Goal: Transaction & Acquisition: Purchase product/service

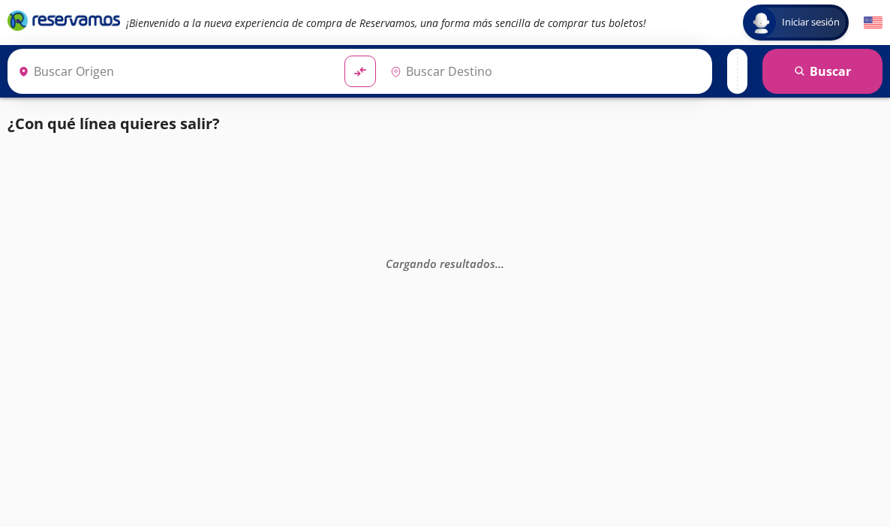
type input "[GEOGRAPHIC_DATA], [GEOGRAPHIC_DATA]"
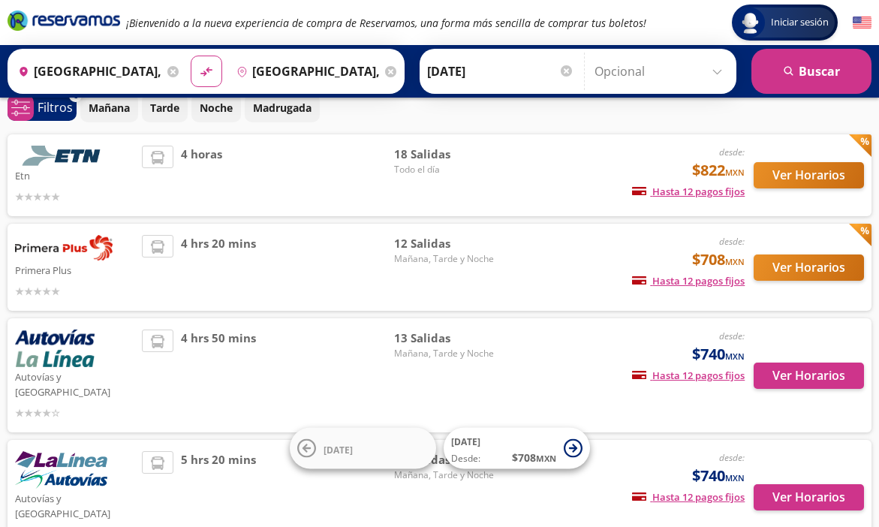
scroll to position [70, 0]
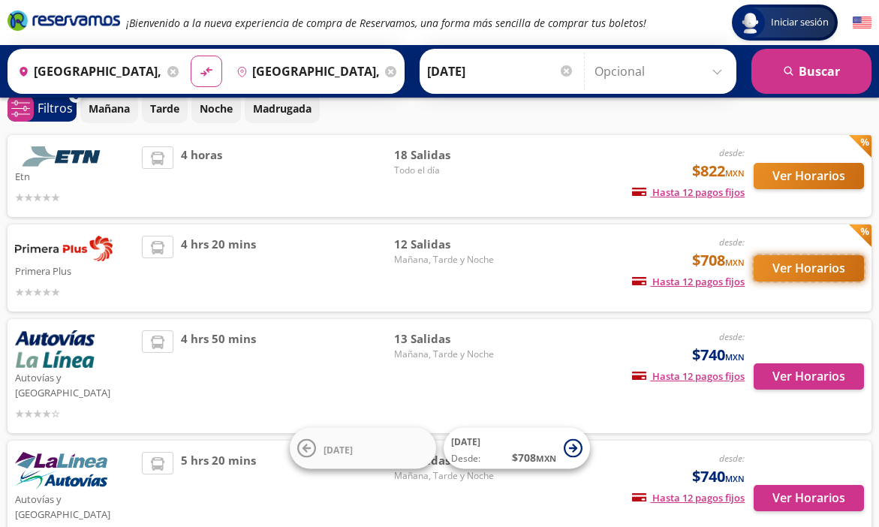
click at [798, 265] on button "Ver Horarios" at bounding box center [808, 268] width 110 height 26
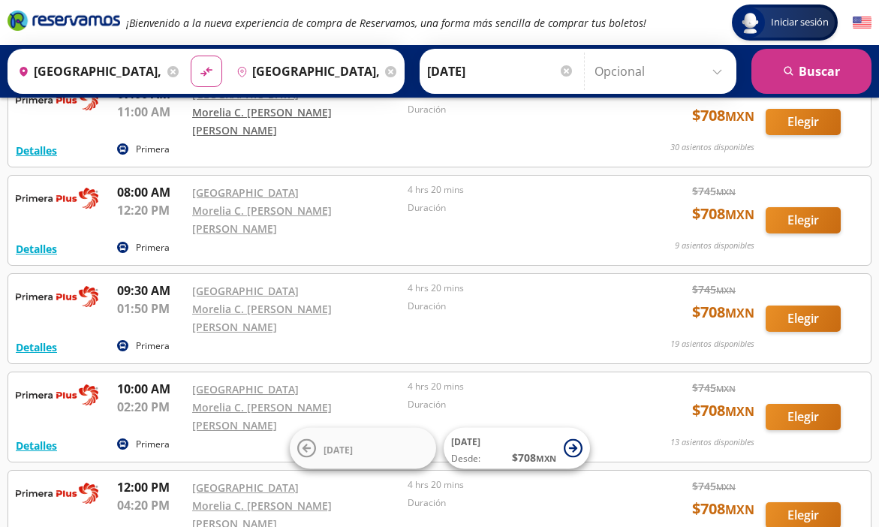
scroll to position [64, 0]
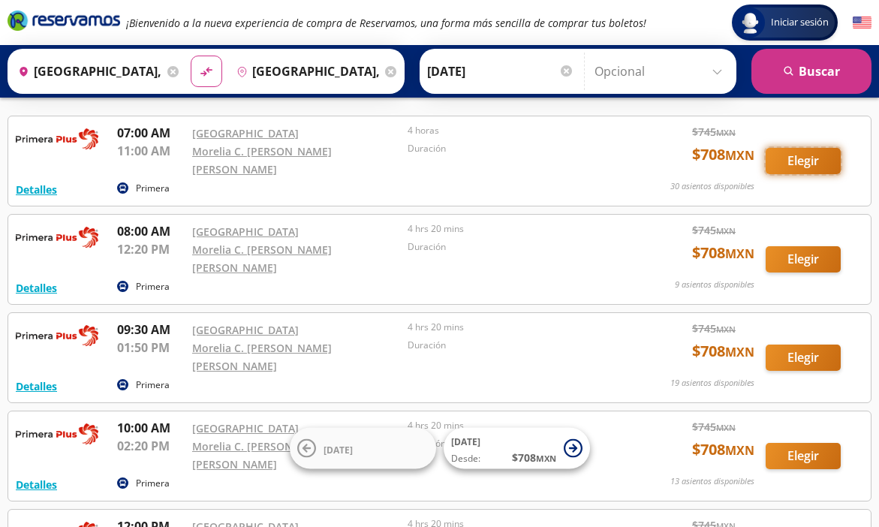
click at [795, 155] on button "Elegir" at bounding box center [802, 161] width 75 height 26
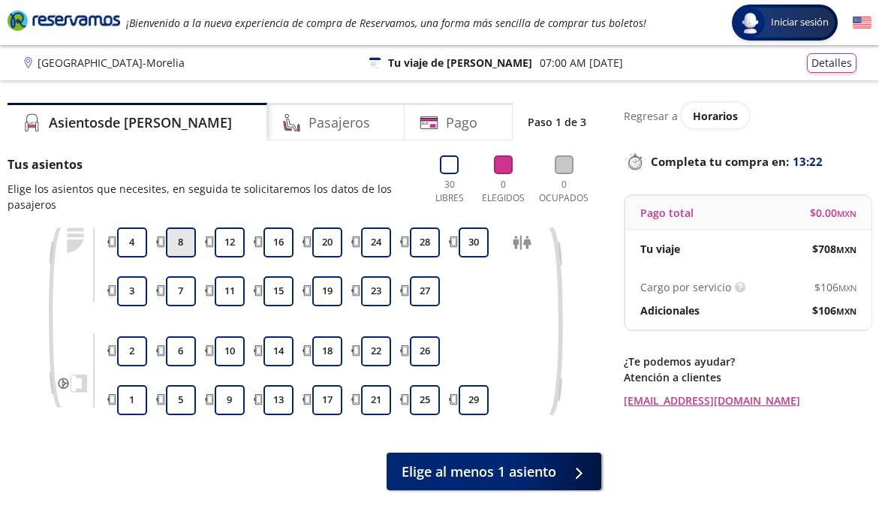
click at [181, 246] on button "8" at bounding box center [181, 242] width 30 height 30
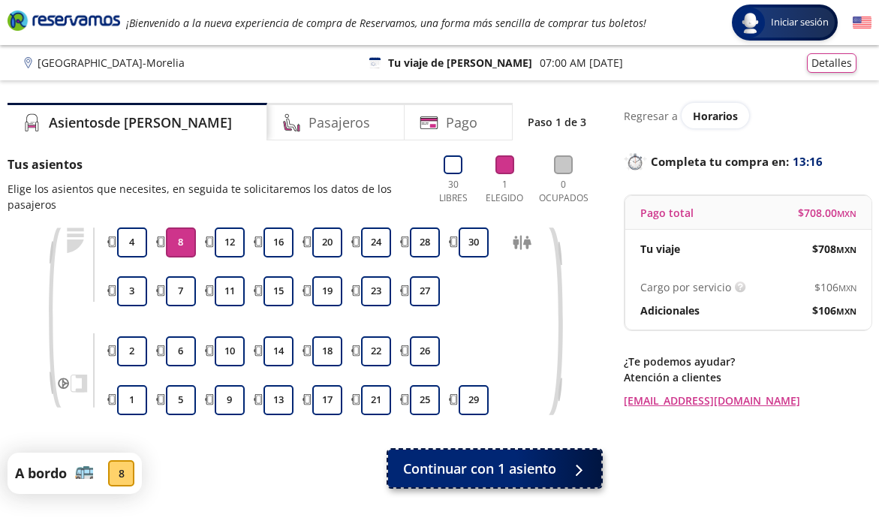
click at [474, 465] on span "Continuar con 1 asiento" at bounding box center [479, 468] width 153 height 20
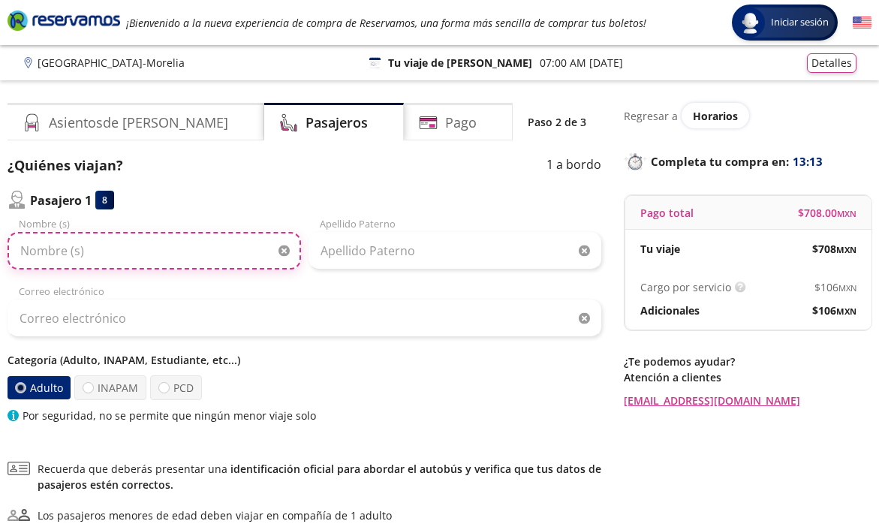
click at [116, 257] on input "Nombre (s)" at bounding box center [154, 251] width 293 height 38
type input "[PERSON_NAME] [US_STATE]"
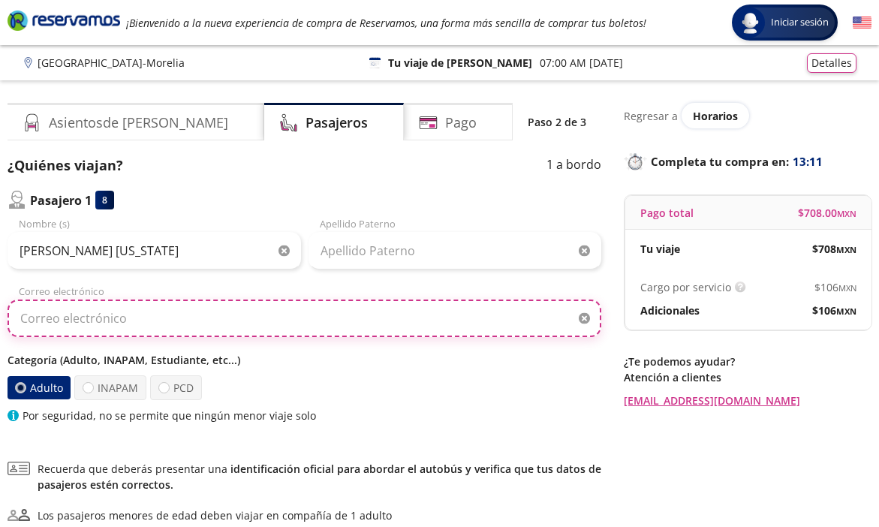
type input "[EMAIL_ADDRESS][PERSON_NAME][DOMAIN_NAME]"
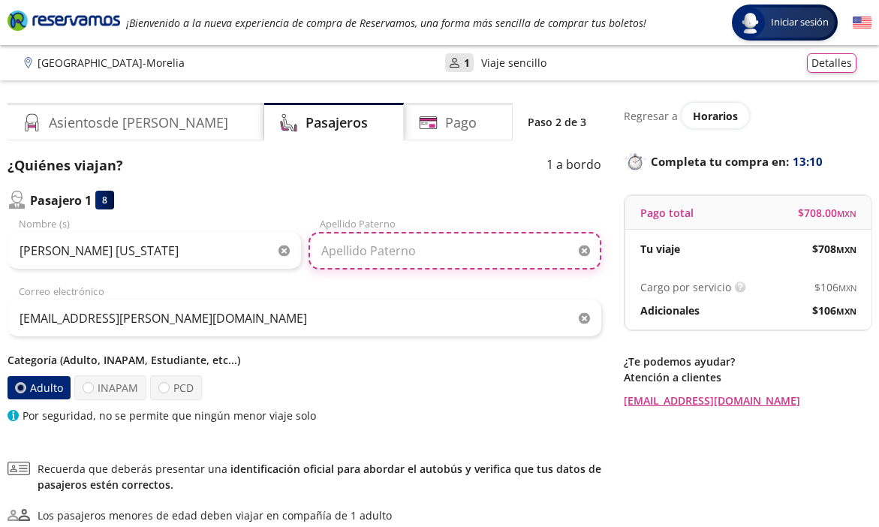
click at [374, 254] on input "Apellido Paterno" at bounding box center [454, 251] width 293 height 38
click at [436, 248] on input "[PERSON_NAME]" at bounding box center [454, 251] width 293 height 38
type input "[PERSON_NAME]"
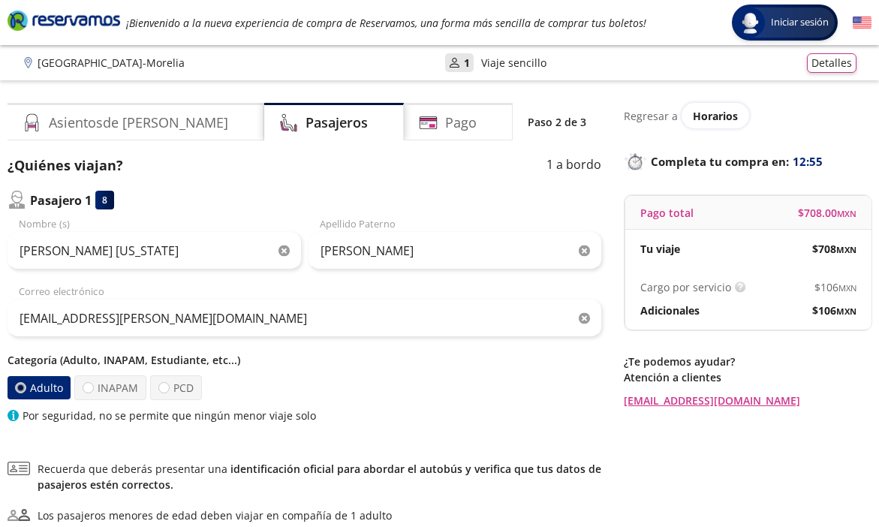
click at [317, 285] on div "[EMAIL_ADDRESS][PERSON_NAME][DOMAIN_NAME] Correo electrónico" at bounding box center [304, 310] width 593 height 53
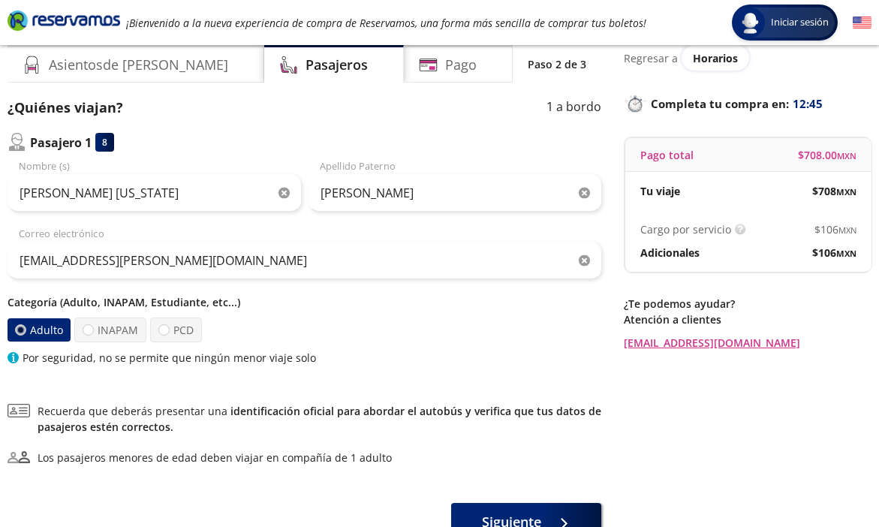
scroll to position [153, 0]
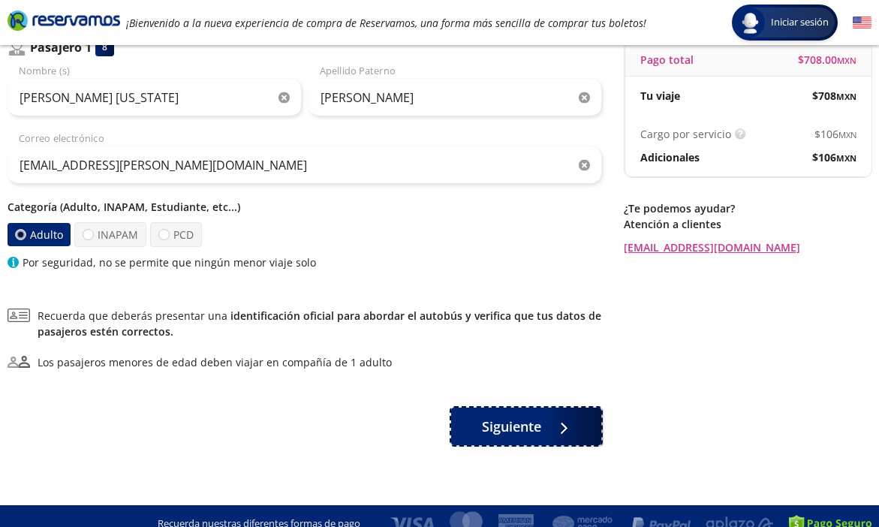
click at [482, 431] on span "Siguiente" at bounding box center [511, 426] width 59 height 20
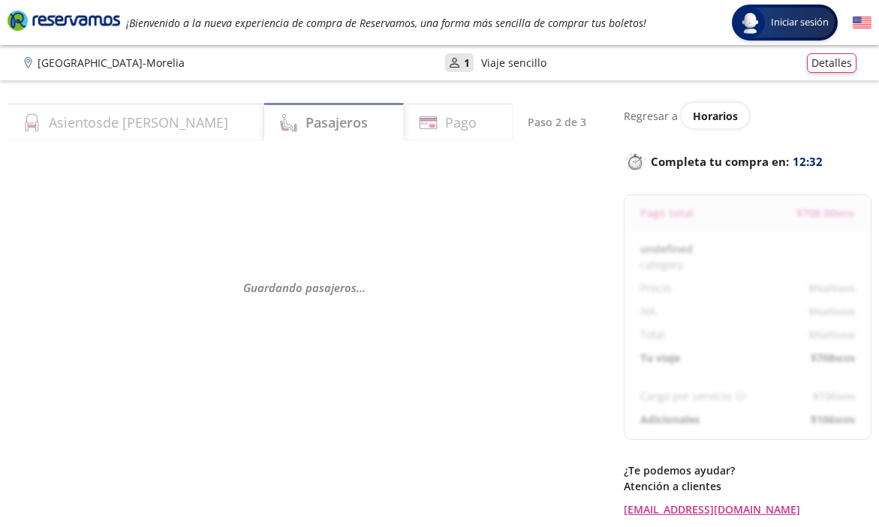
select select "MX"
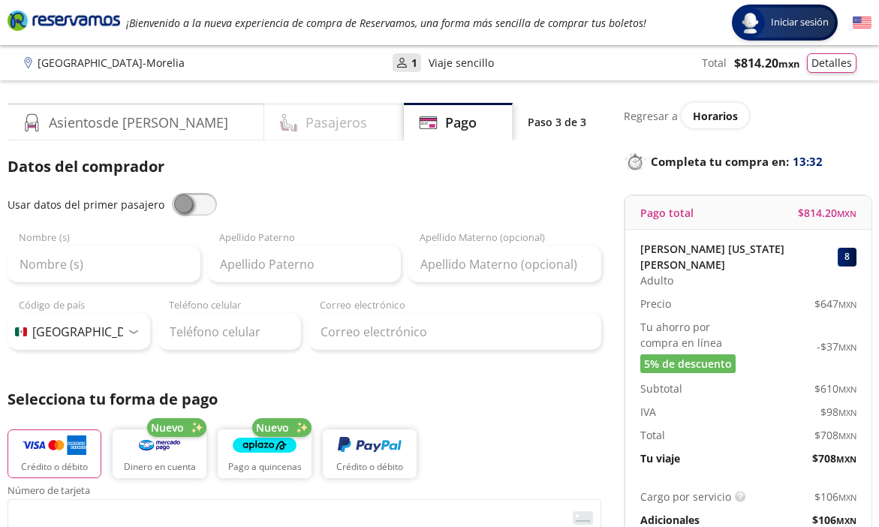
click at [326, 119] on div "Pasajeros" at bounding box center [333, 122] width 139 height 38
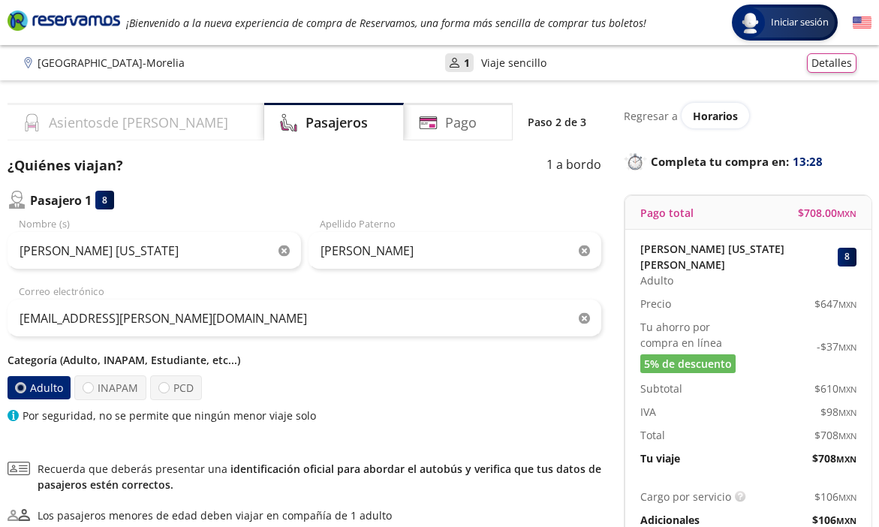
click at [131, 121] on h4 "Asientos de [PERSON_NAME]" at bounding box center [138, 123] width 179 height 20
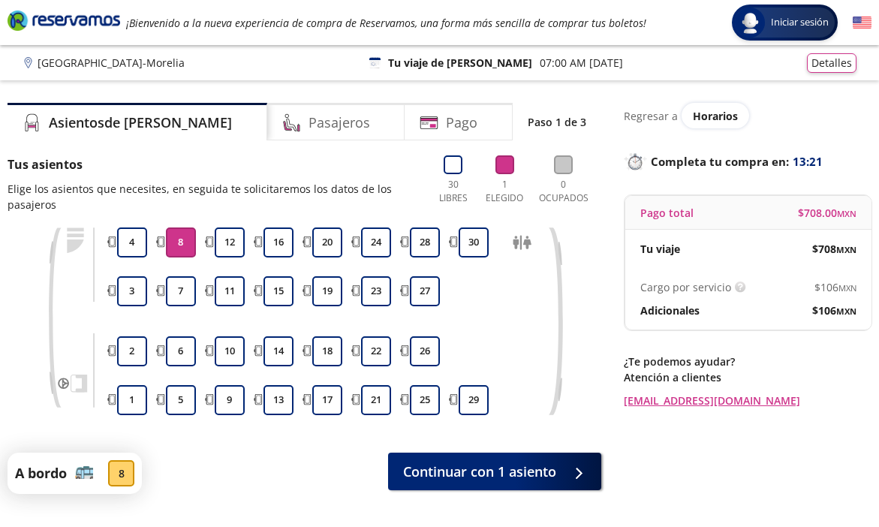
click at [824, 314] on span "$ 106 MXN" at bounding box center [834, 310] width 44 height 16
click at [672, 306] on p "Adicionales" at bounding box center [669, 310] width 59 height 16
click at [671, 309] on p "Adicionales" at bounding box center [669, 310] width 59 height 16
click at [672, 284] on p "Cargo por servicio" at bounding box center [685, 287] width 91 height 16
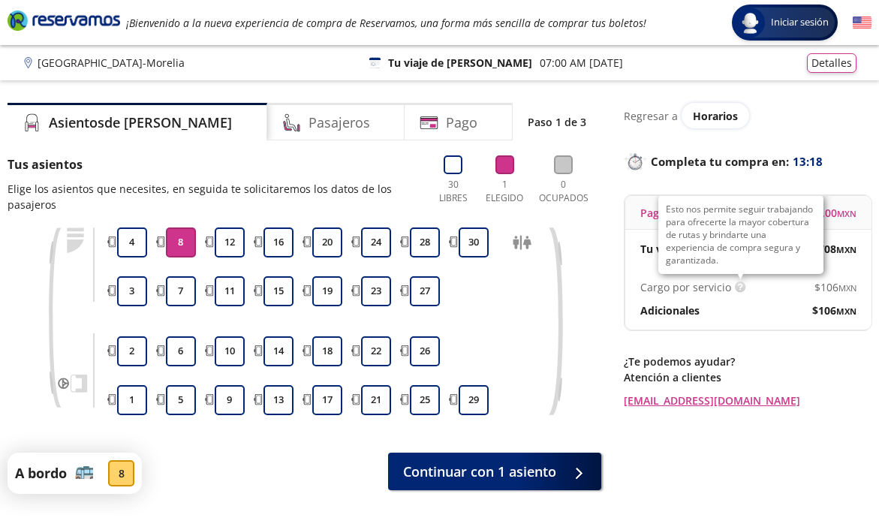
click at [736, 287] on img at bounding box center [740, 286] width 11 height 11
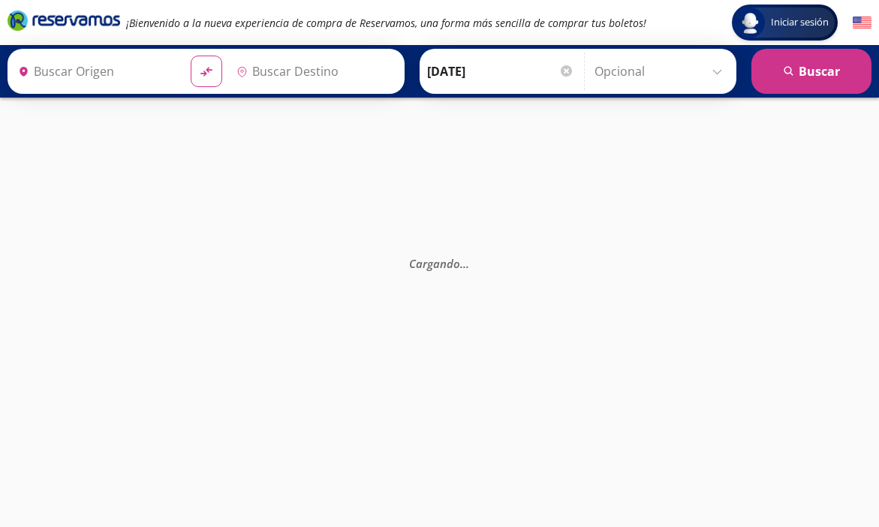
type input "[GEOGRAPHIC_DATA], [GEOGRAPHIC_DATA]"
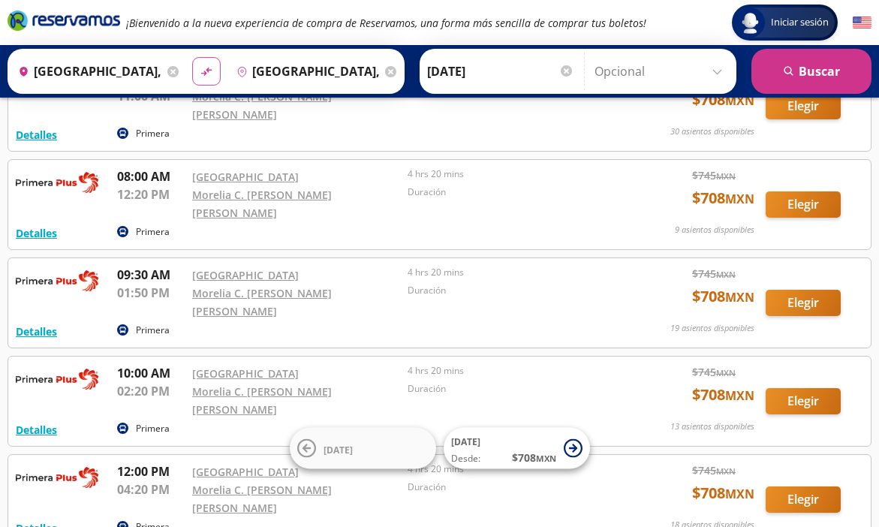
scroll to position [123, 0]
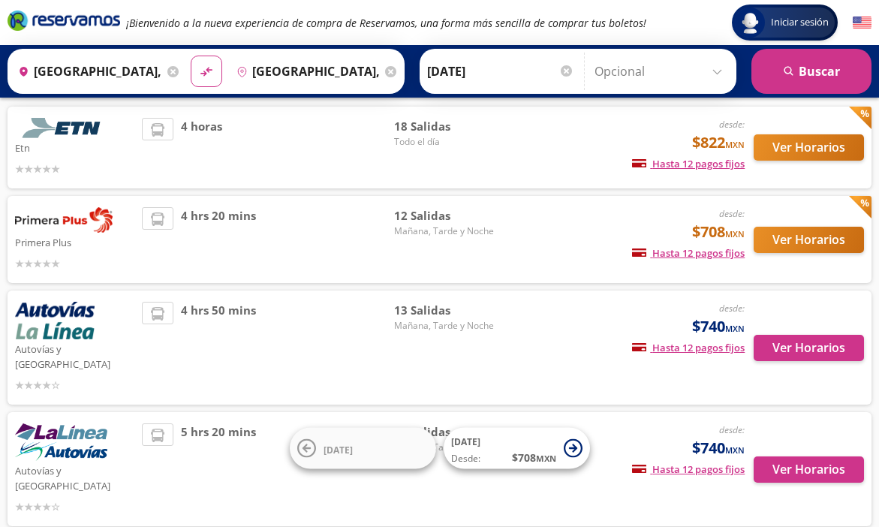
scroll to position [99, 0]
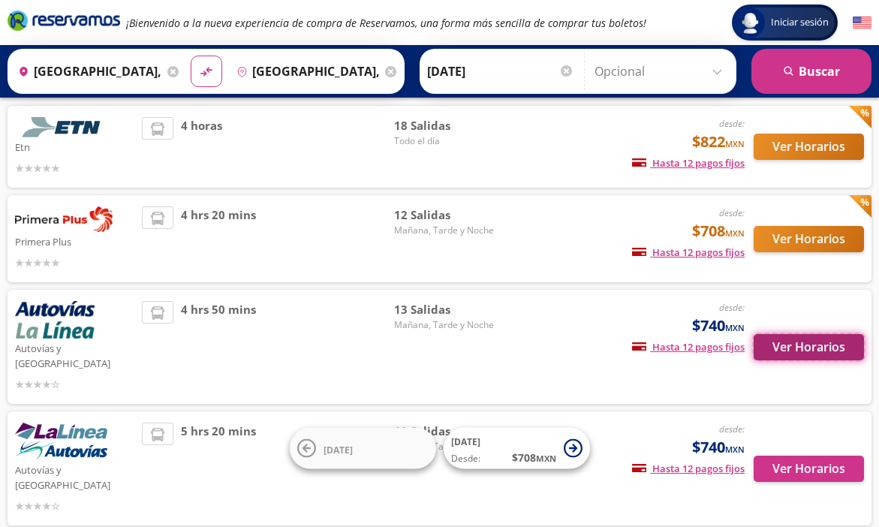
click at [792, 340] on button "Ver Horarios" at bounding box center [808, 347] width 110 height 26
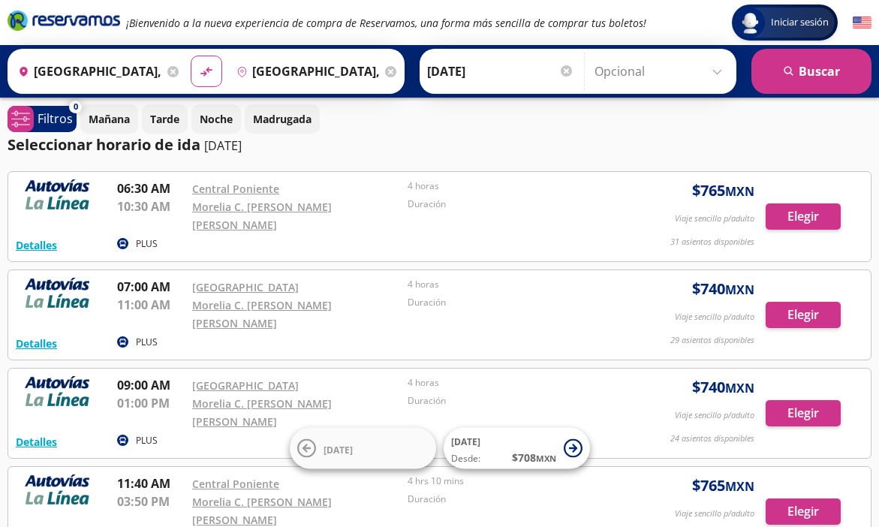
scroll to position [11, 0]
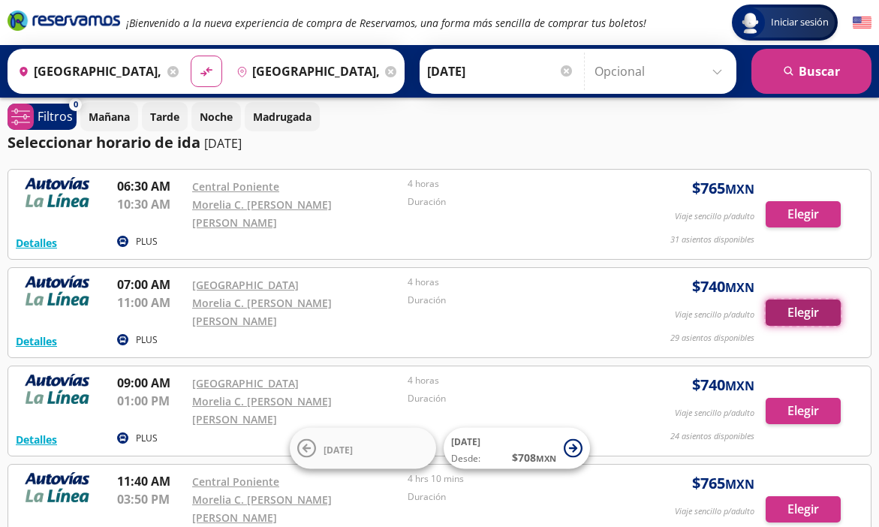
click at [786, 299] on button "Elegir" at bounding box center [802, 312] width 75 height 26
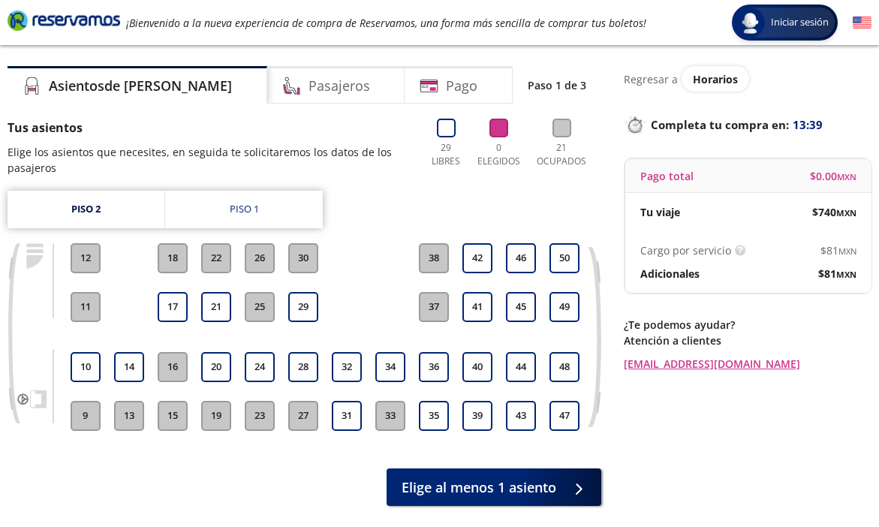
scroll to position [35, 0]
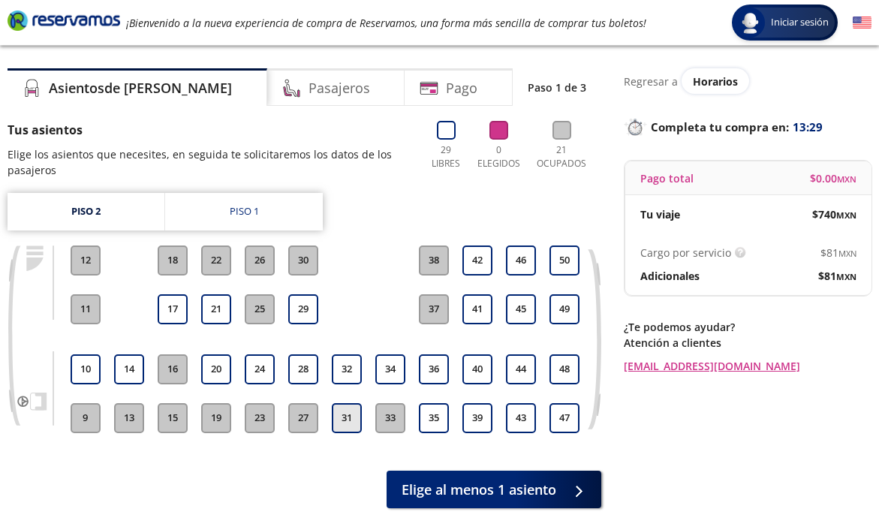
click at [347, 419] on button "31" at bounding box center [347, 418] width 30 height 30
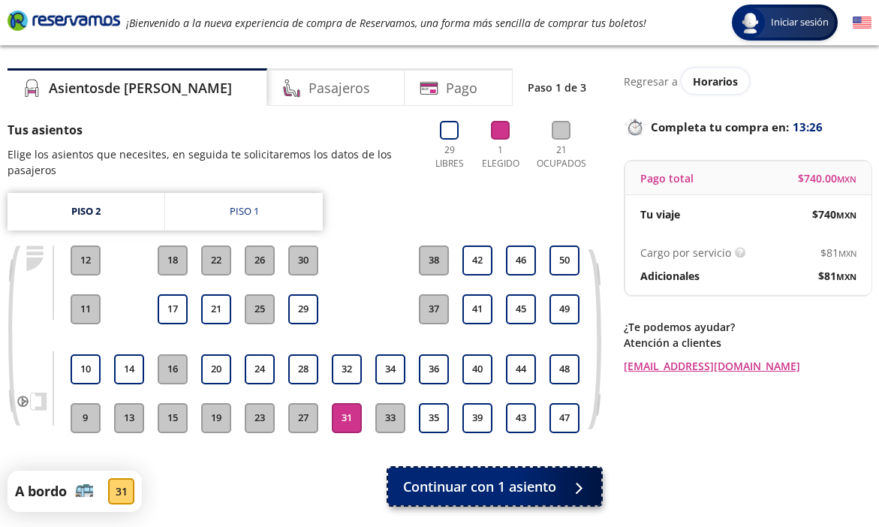
click at [484, 488] on span "Continuar con 1 asiento" at bounding box center [479, 486] width 153 height 20
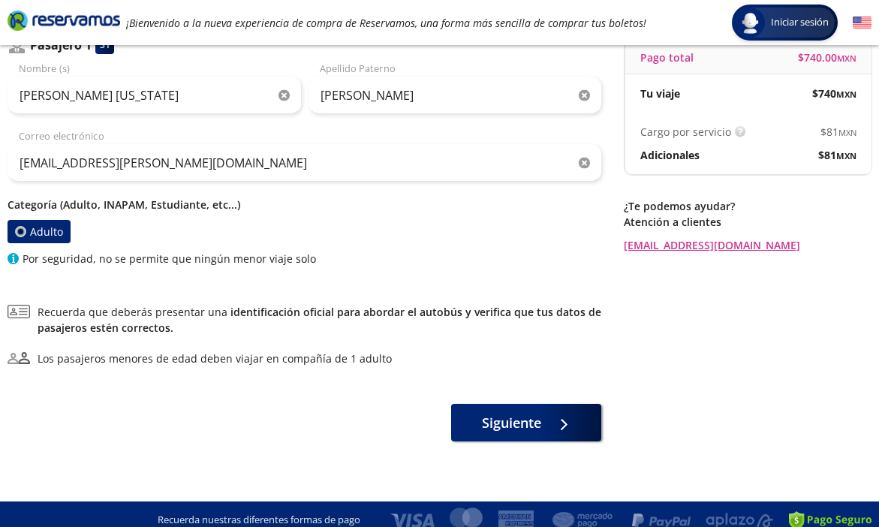
scroll to position [167, 0]
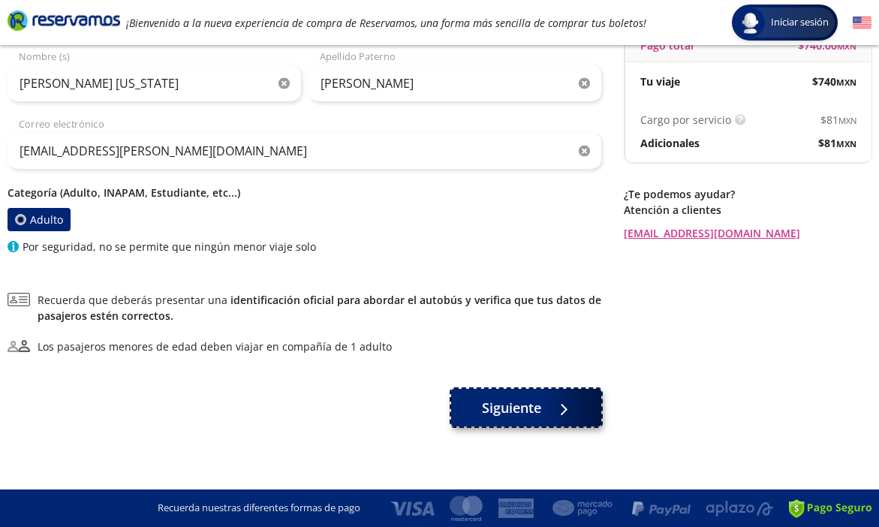
click at [497, 410] on span "Siguiente" at bounding box center [511, 408] width 59 height 20
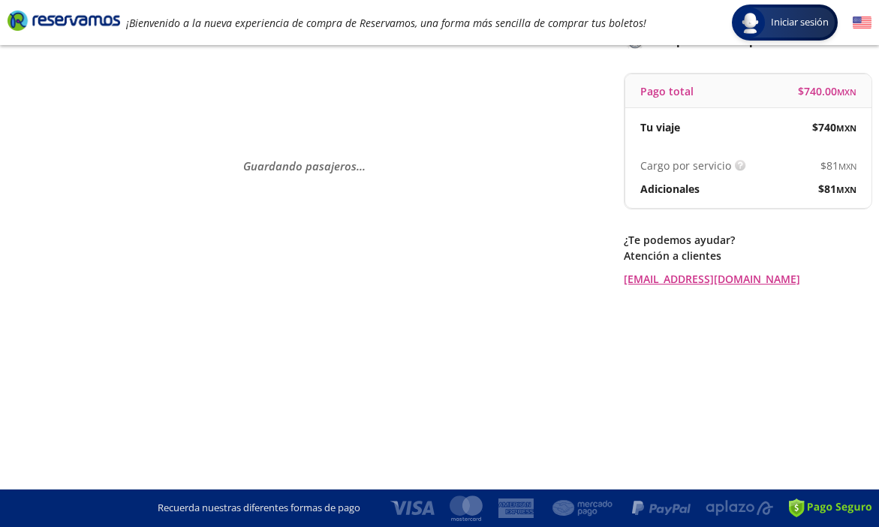
scroll to position [0, 0]
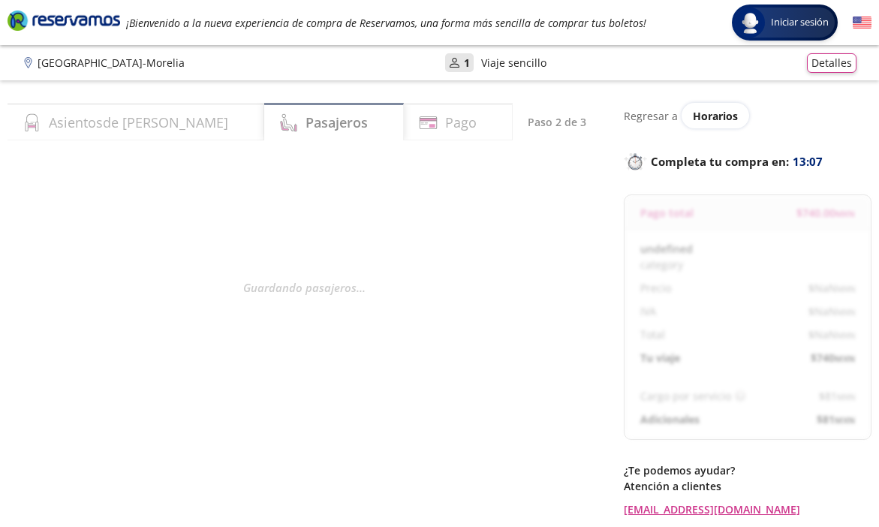
select select "MX"
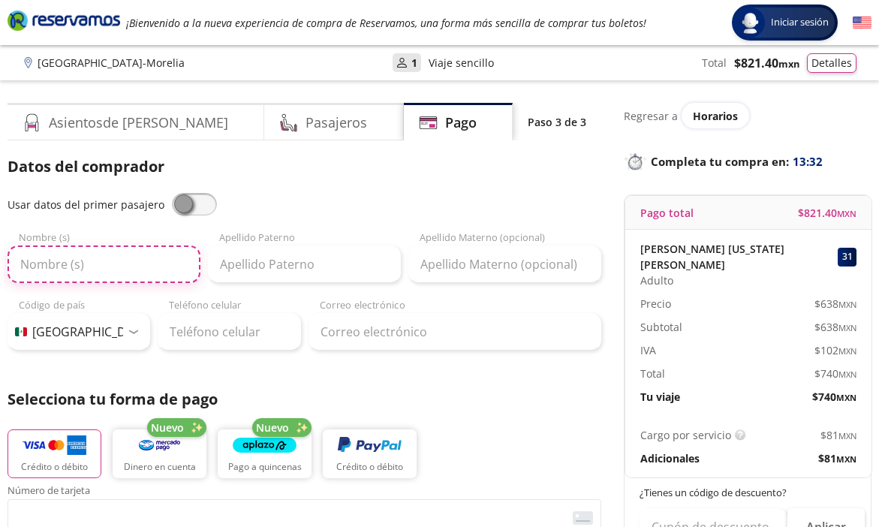
click at [89, 270] on input "Nombre (s)" at bounding box center [104, 264] width 193 height 38
type input "m"
type input "[PERSON_NAME] [US_STATE]"
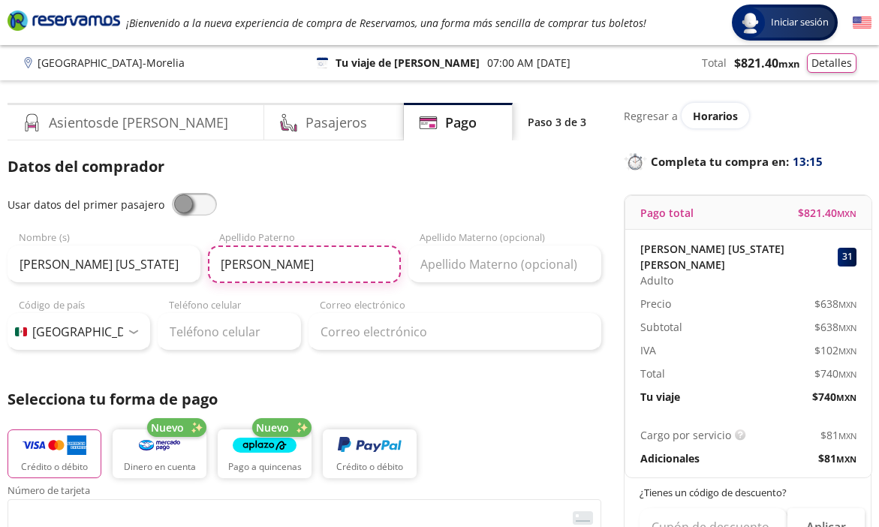
drag, startPoint x: 289, startPoint y: 266, endPoint x: 165, endPoint y: 260, distance: 123.9
click at [165, 260] on div "[PERSON_NAME] [US_STATE] Nombre (s) [PERSON_NAME] [PERSON_NAME] Apellido Matern…" at bounding box center [304, 256] width 593 height 53
drag, startPoint x: 289, startPoint y: 268, endPoint x: 191, endPoint y: 264, distance: 97.6
click at [191, 264] on div "[PERSON_NAME] [US_STATE] Nombre (s) [PERSON_NAME] [PERSON_NAME] Apellido Matern…" at bounding box center [304, 256] width 593 height 53
type input "[PERSON_NAME]"
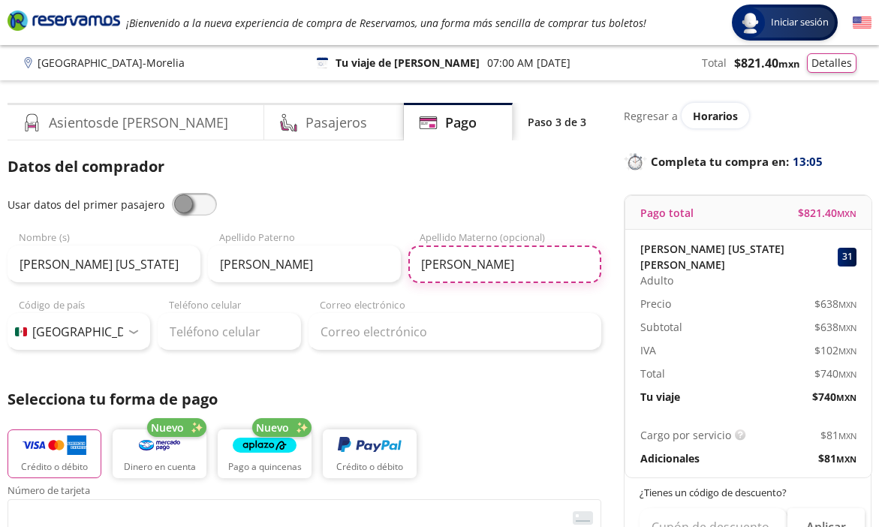
type input "[PERSON_NAME]"
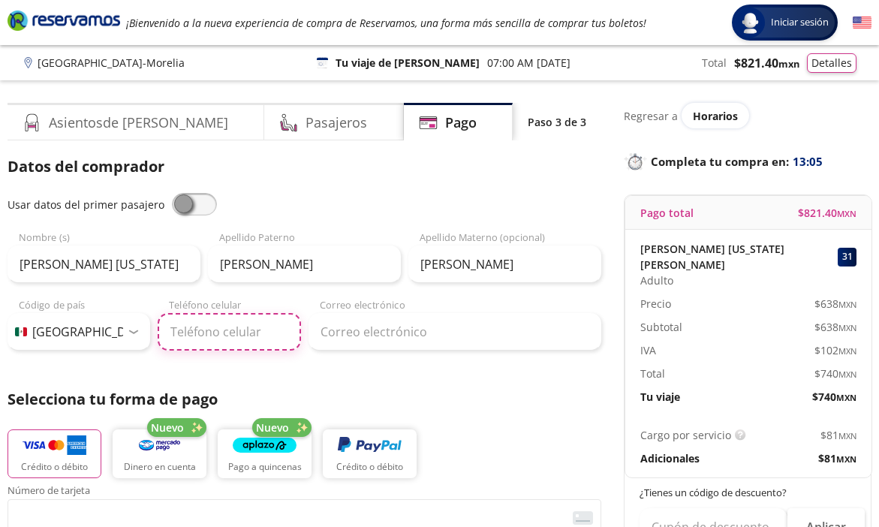
click at [182, 329] on input "Teléfono celular" at bounding box center [229, 332] width 143 height 38
type input "[PHONE_NUMBER]"
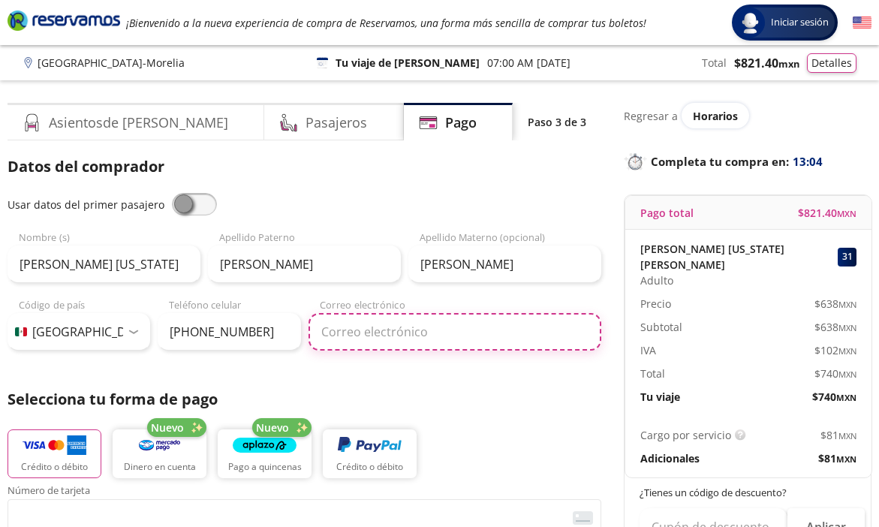
type input "[EMAIL_ADDRESS][PERSON_NAME][DOMAIN_NAME]"
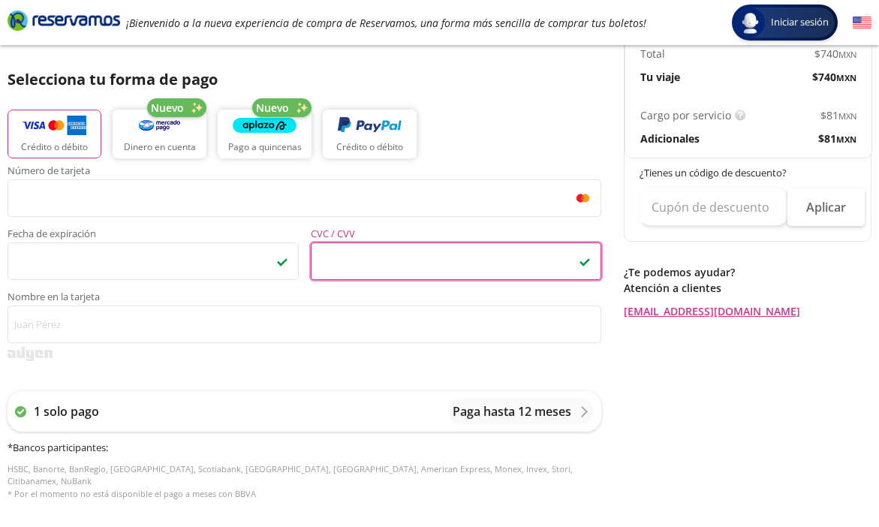
scroll to position [323, 0]
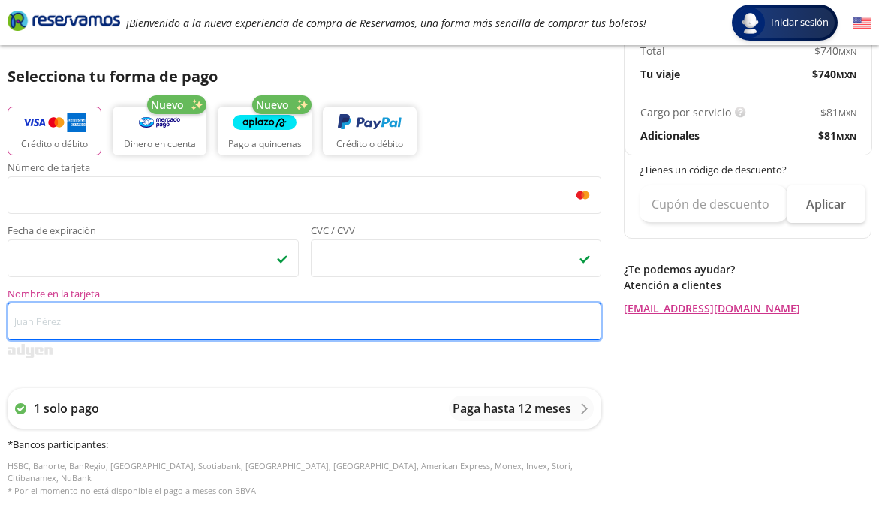
click at [144, 314] on input "Nombre en la tarjeta" at bounding box center [304, 321] width 593 height 38
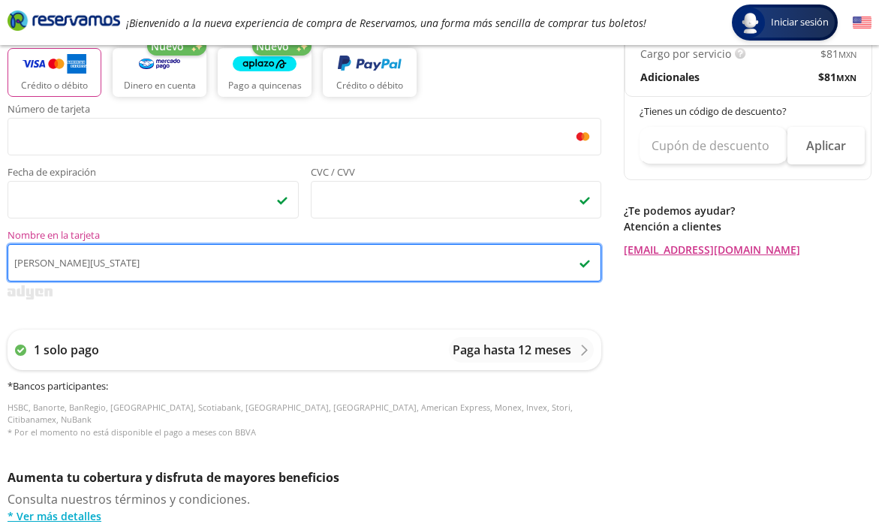
scroll to position [399, 0]
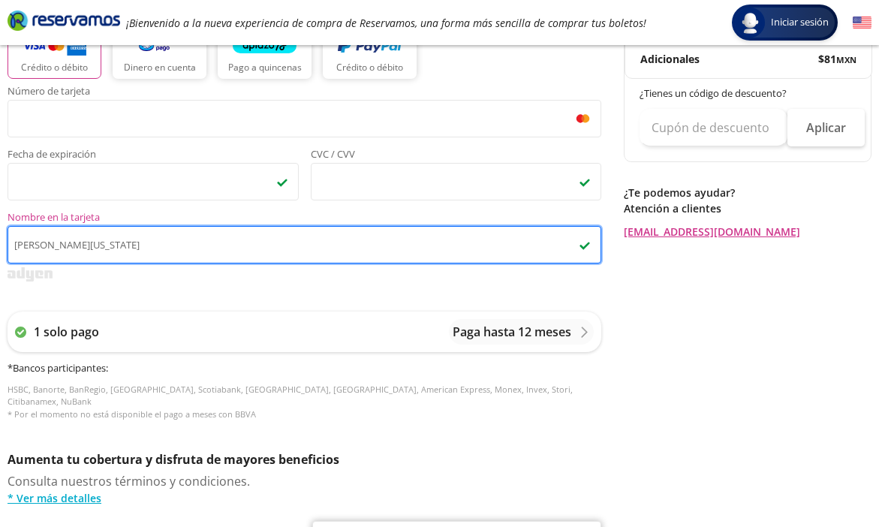
click at [80, 241] on input "[PERSON_NAME][US_STATE]" at bounding box center [304, 245] width 593 height 38
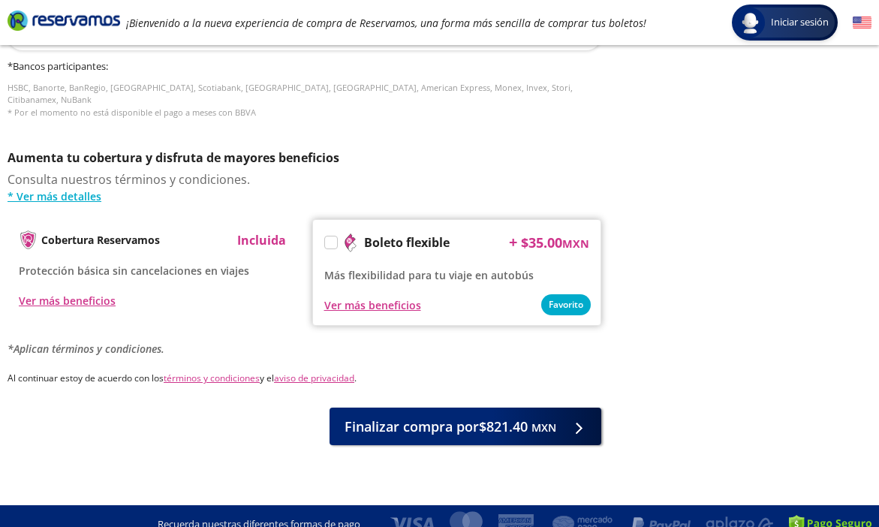
scroll to position [704, 0]
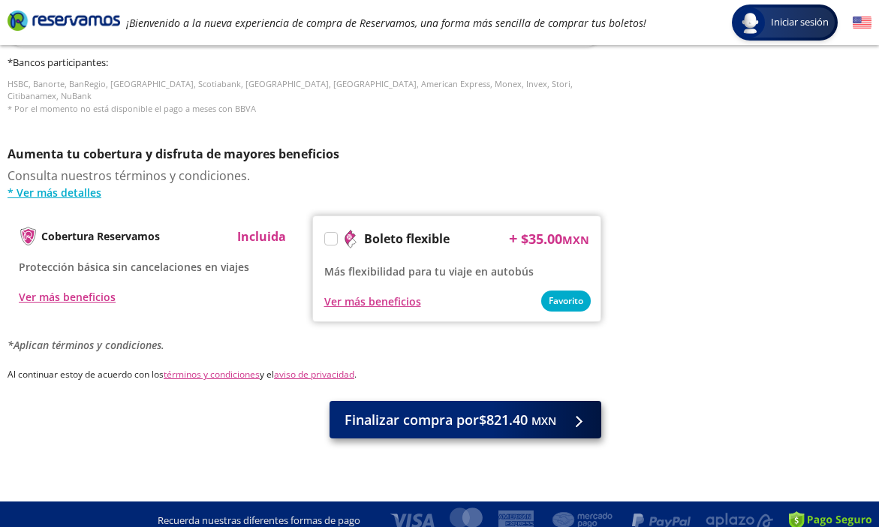
type input "[PERSON_NAME] [US_STATE][PERSON_NAME] [PERSON_NAME]"
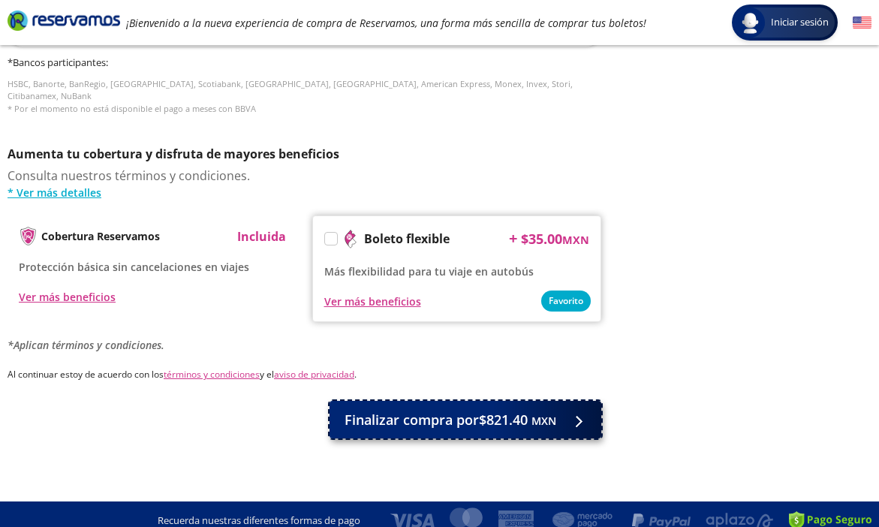
click at [386, 410] on span "Finalizar compra por $821.40 MXN" at bounding box center [450, 420] width 212 height 20
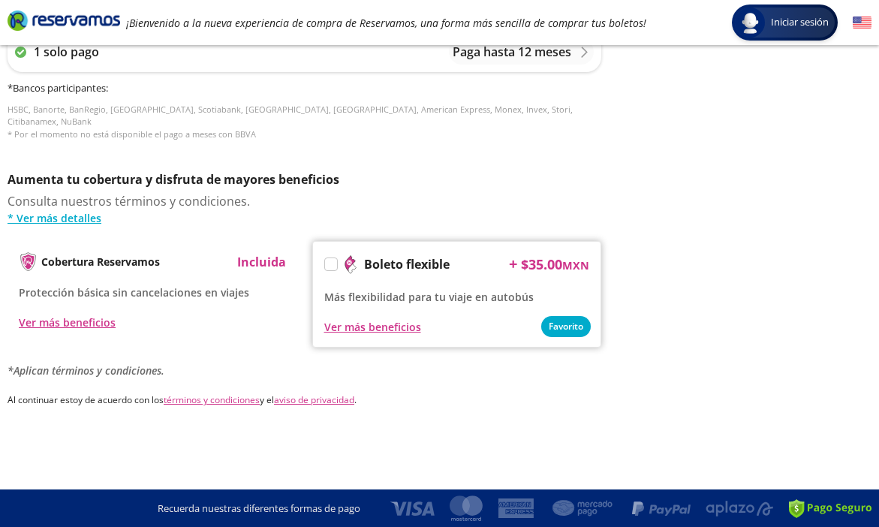
scroll to position [0, 0]
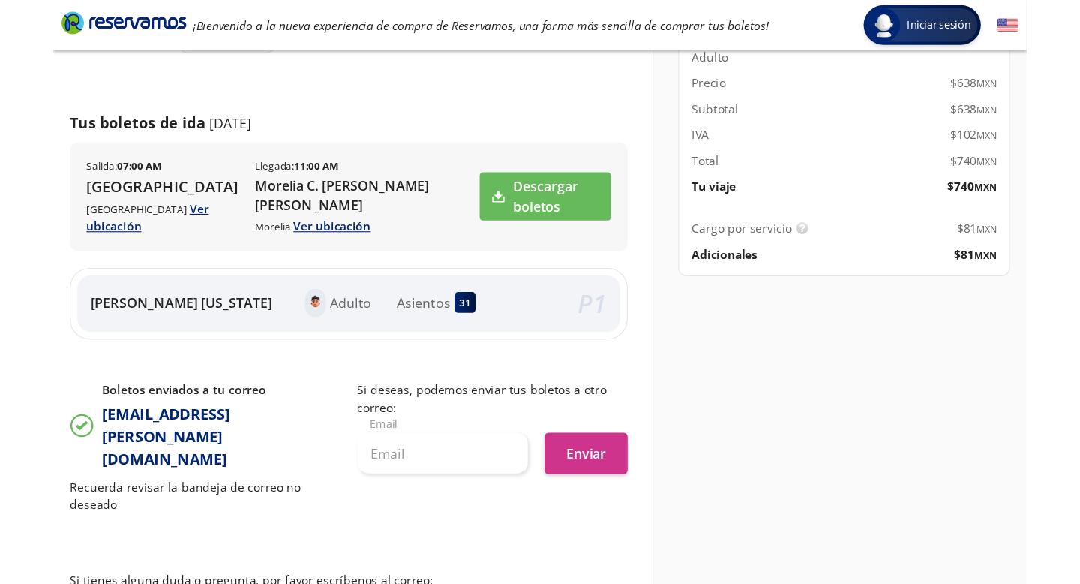
scroll to position [209, 0]
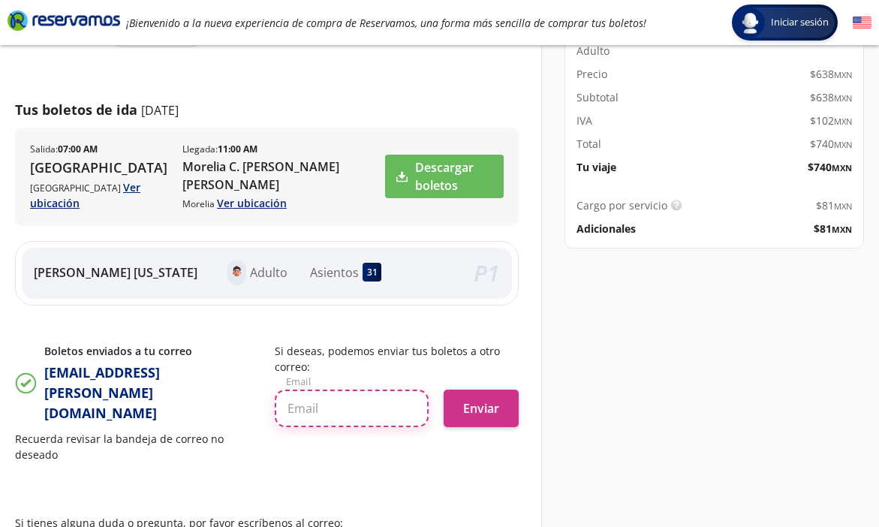
click at [329, 406] on input "text" at bounding box center [352, 408] width 155 height 38
type input "[EMAIL_ADDRESS][PERSON_NAME][DOMAIN_NAME]"
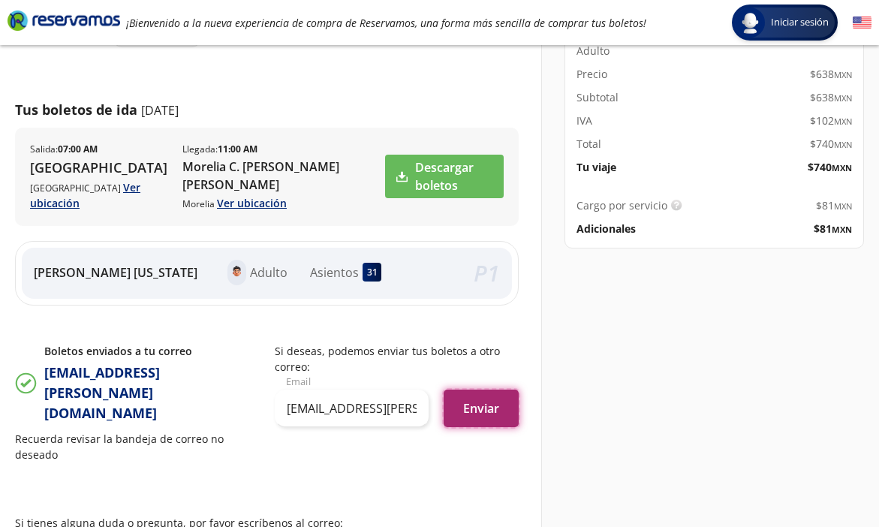
click at [461, 404] on button "Enviar" at bounding box center [480, 408] width 75 height 38
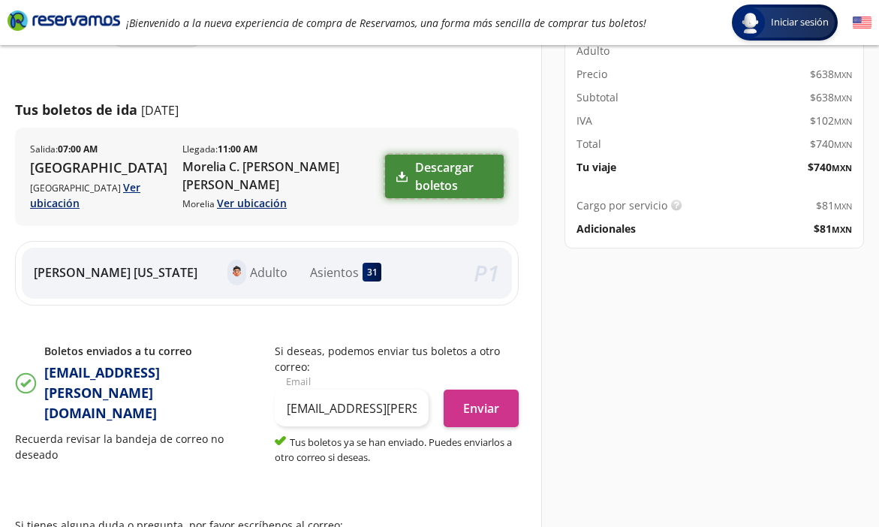
click at [406, 175] on link "Descargar boletos" at bounding box center [444, 177] width 119 height 44
